Goal: Information Seeking & Learning: Find contact information

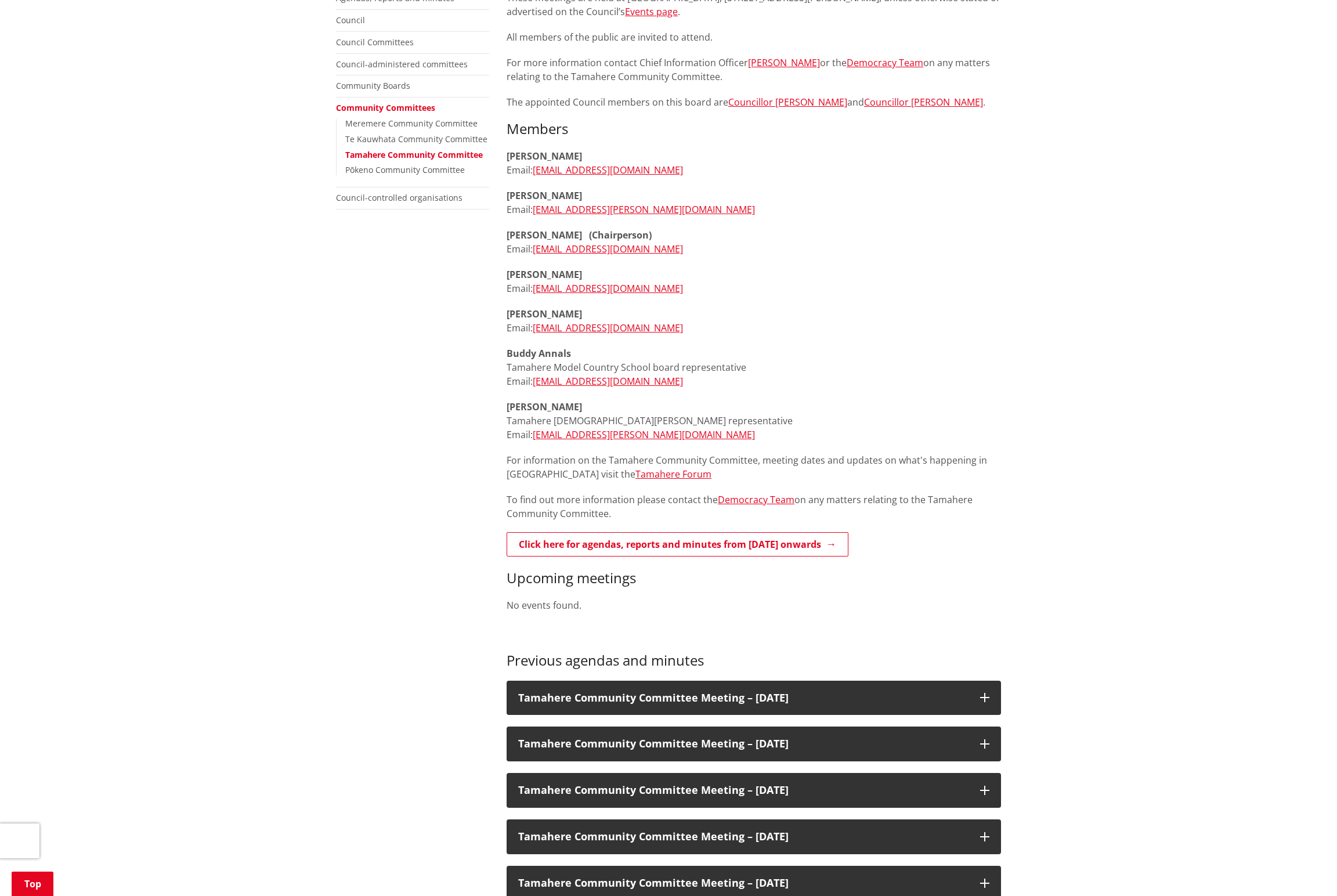
scroll to position [295, 0]
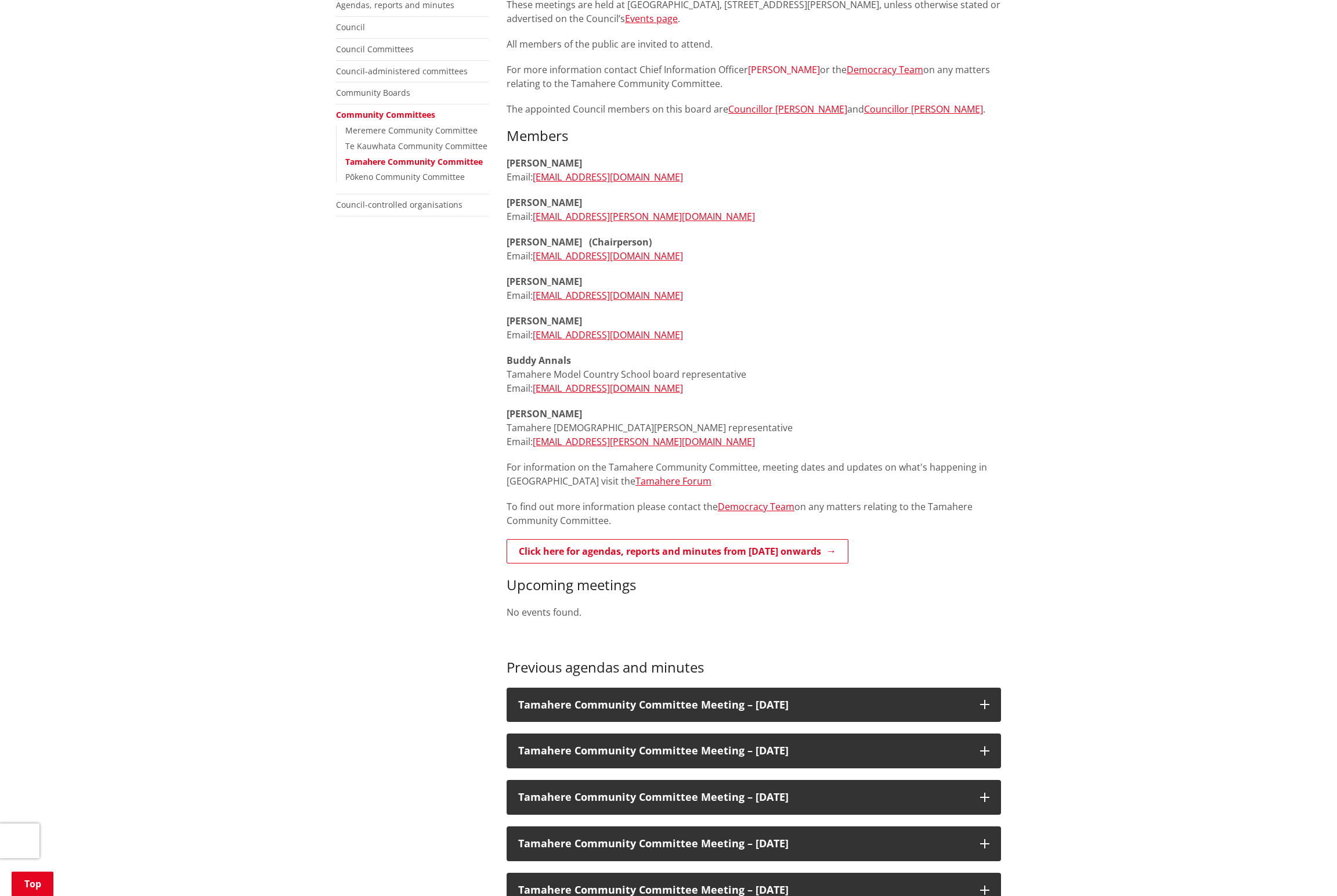
click at [668, 76] on link "Geoff King" at bounding box center [784, 69] width 72 height 12
click at [668, 115] on link "Councillor Crystal Beavis" at bounding box center [788, 109] width 119 height 12
click at [668, 115] on link "Councillor Mike Keir" at bounding box center [923, 109] width 119 height 12
click at [668, 115] on link "Councillor Crystal Beavis" at bounding box center [788, 109] width 119 height 12
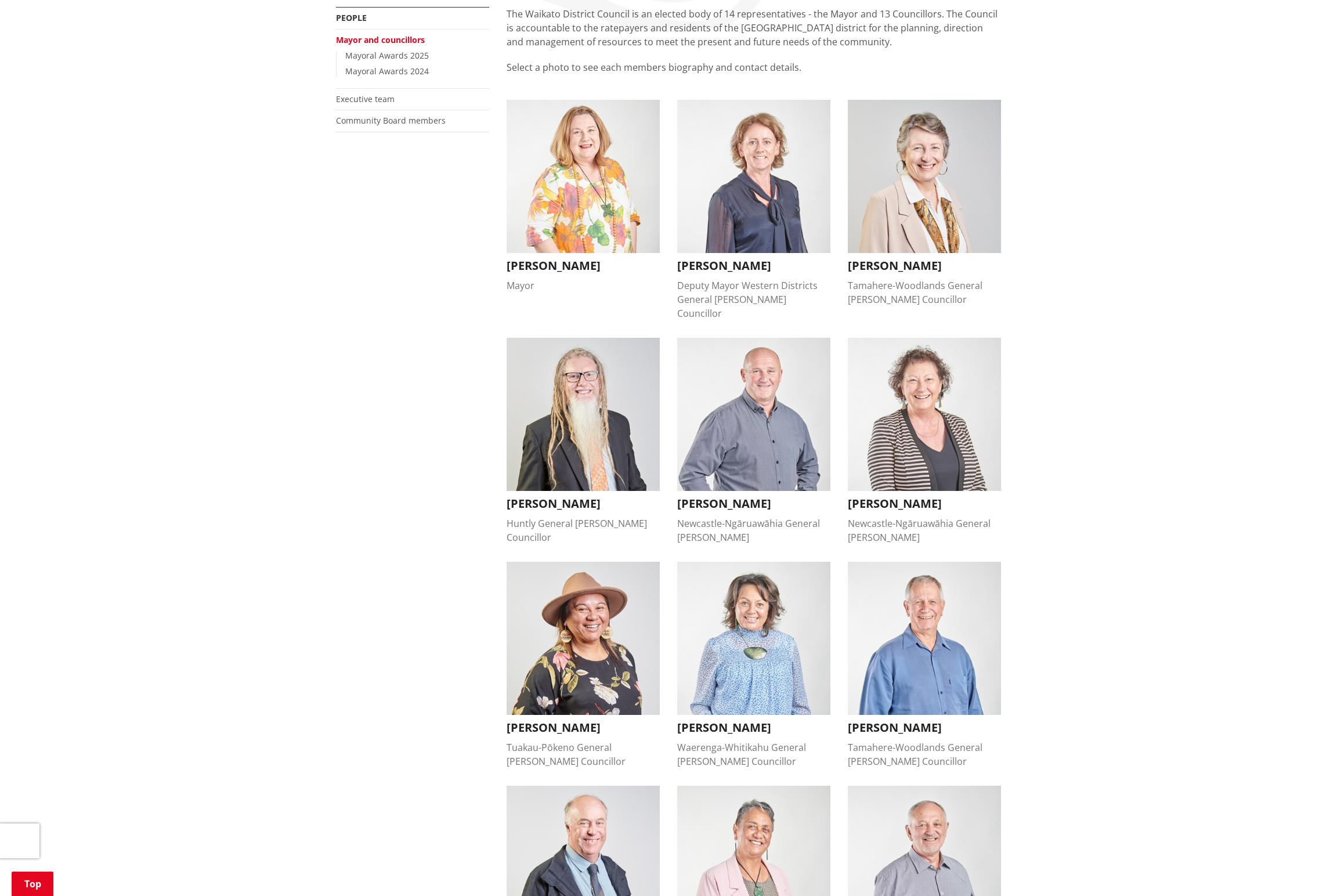
scroll to position [265, 0]
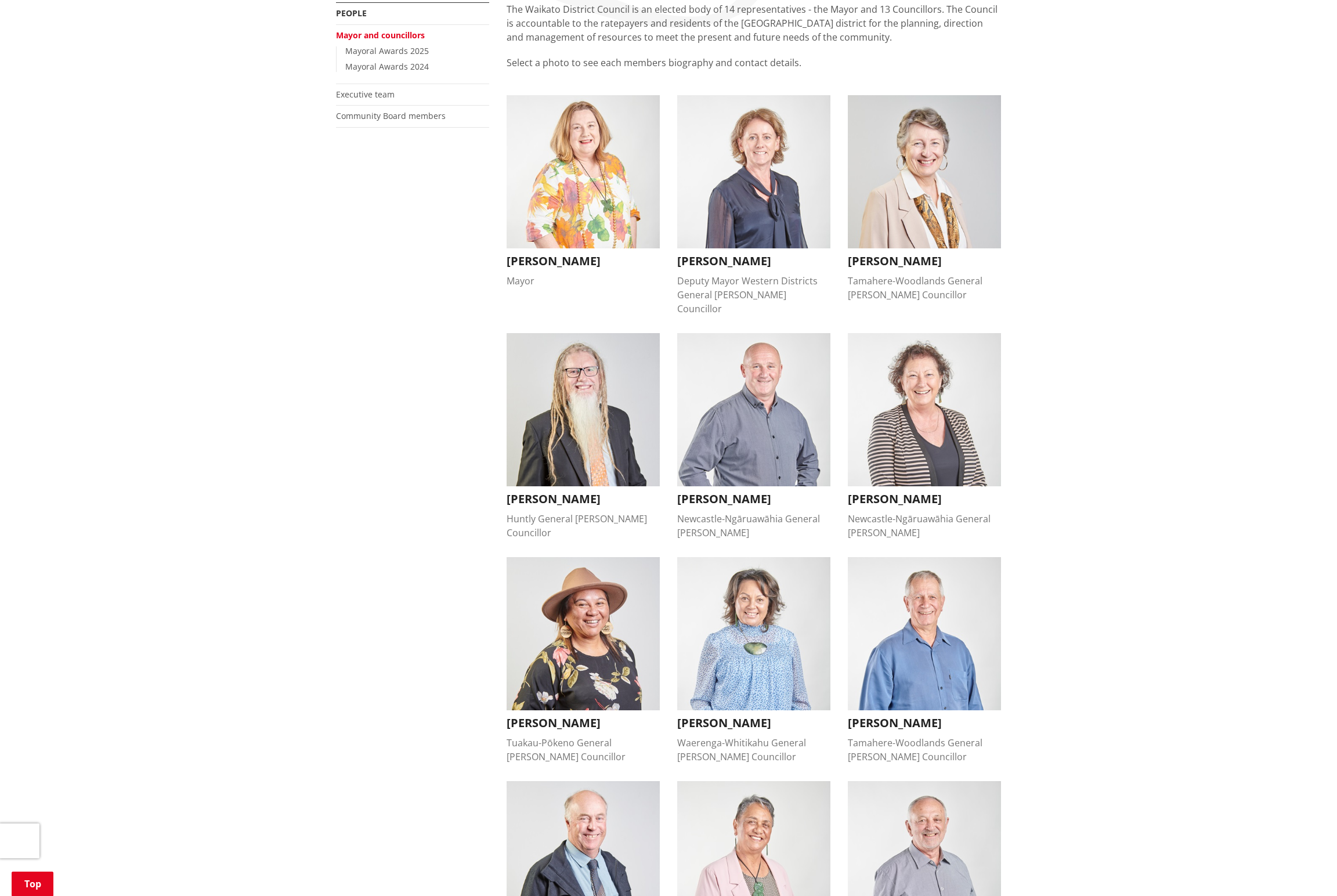
click at [161, 182] on div "Home Your Council People Mayor and councillors Mayor and councillors More from …" at bounding box center [668, 653] width 1337 height 1539
click at [593, 249] on img "button" at bounding box center [583, 172] width 154 height 153
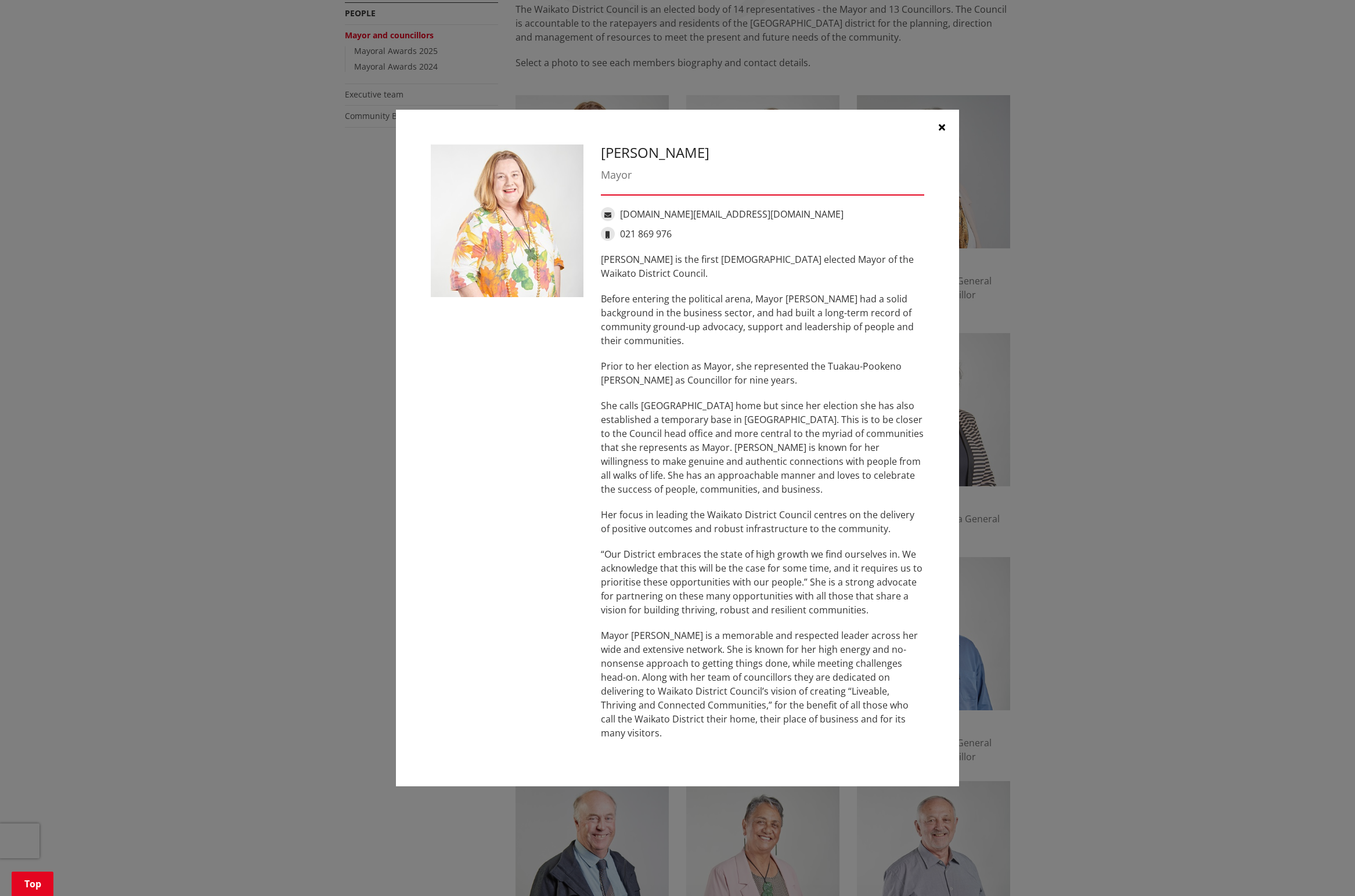
click at [938, 122] on icon "button" at bounding box center [941, 127] width 7 height 10
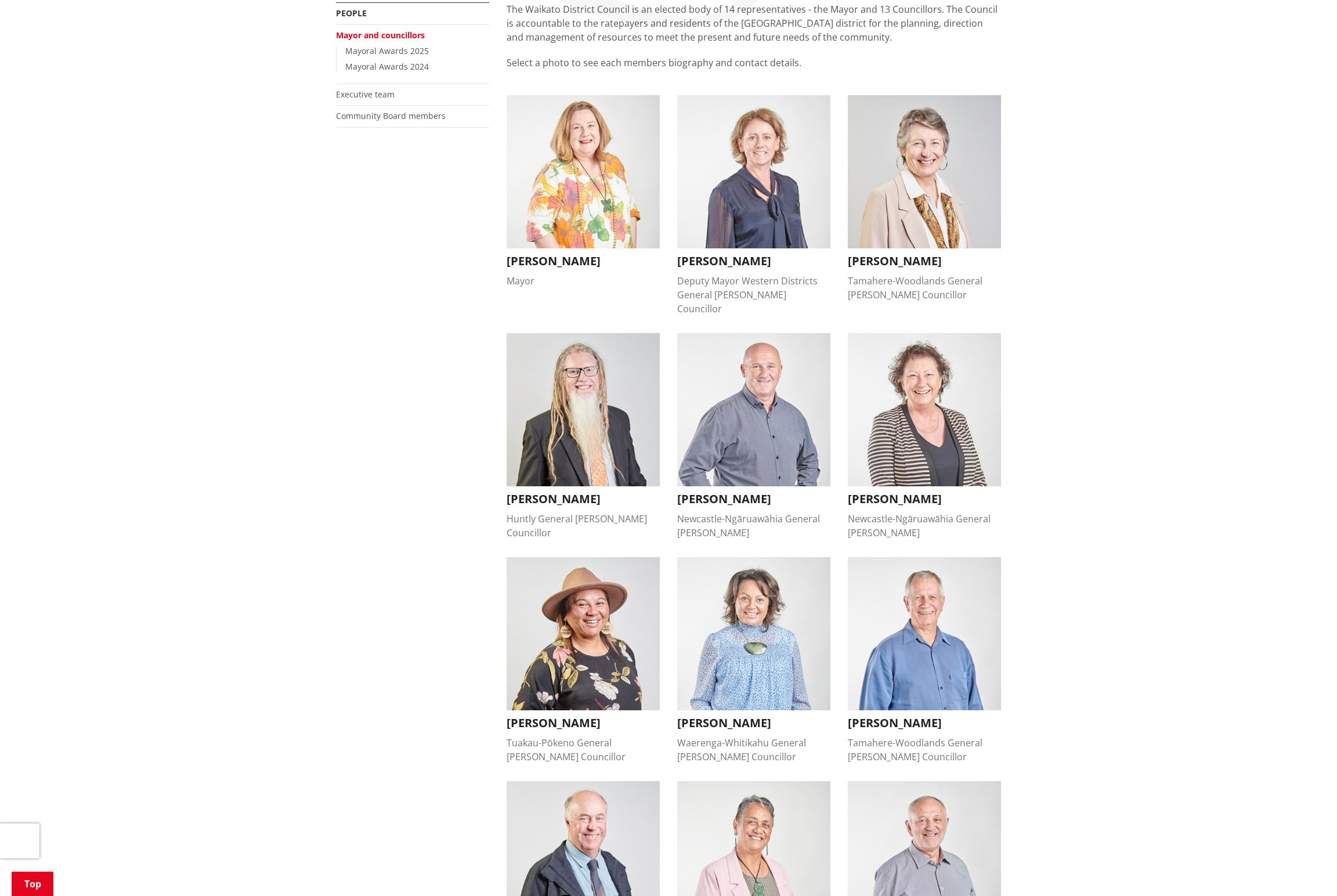
click at [223, 160] on div "Home Your Council People Mayor and councillors Mayor and councillors More from …" at bounding box center [668, 653] width 1337 height 1539
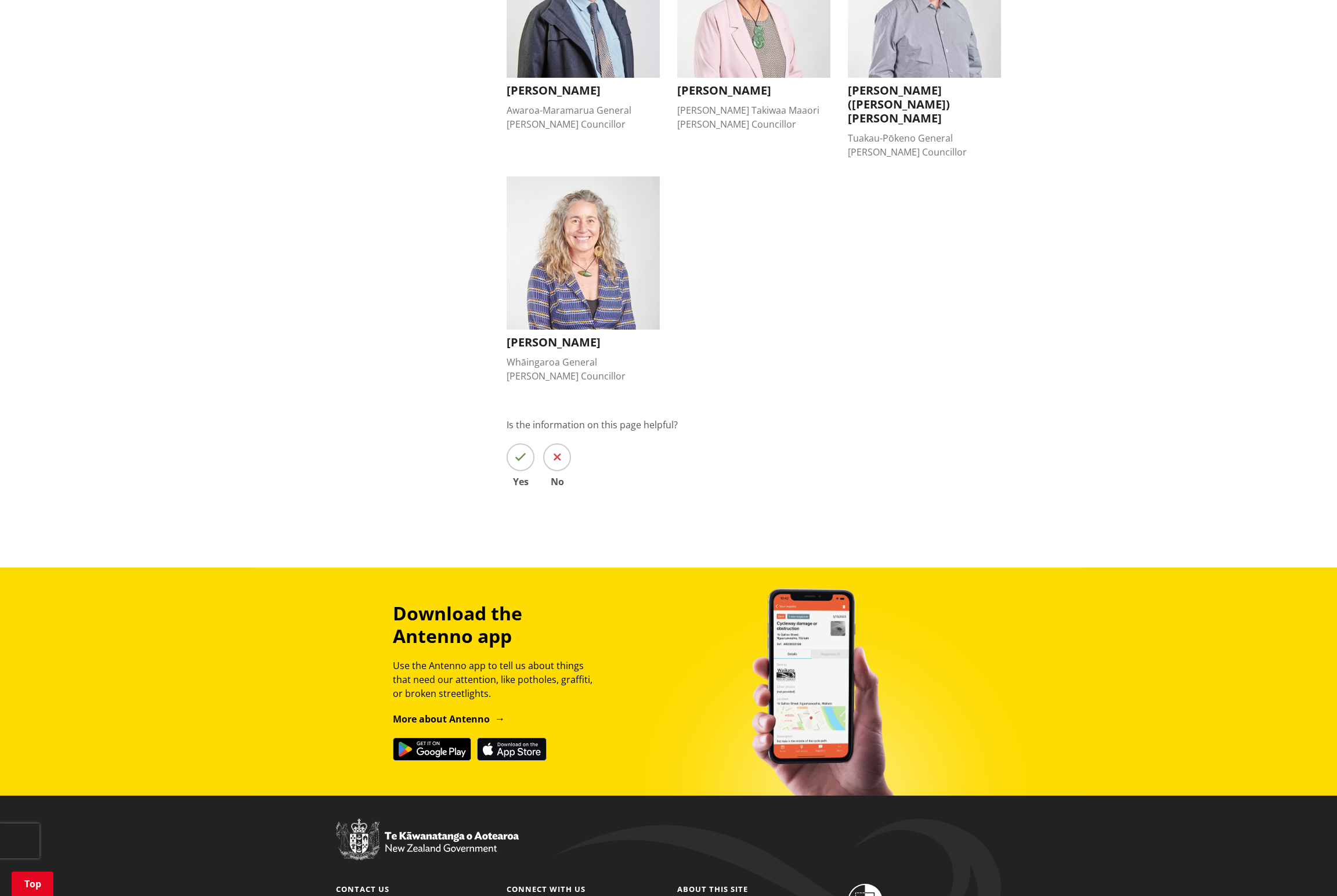
scroll to position [1125, 0]
